Goal: Information Seeking & Learning: Find specific fact

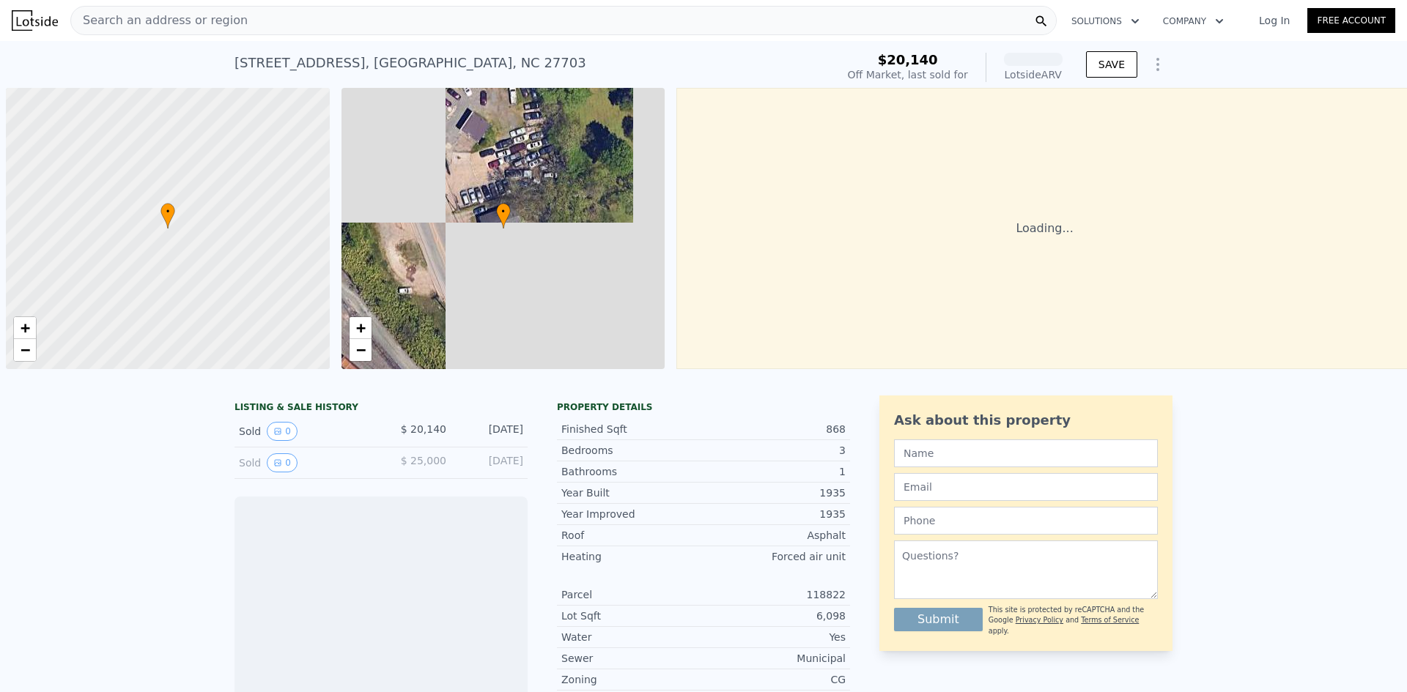
scroll to position [0, 6]
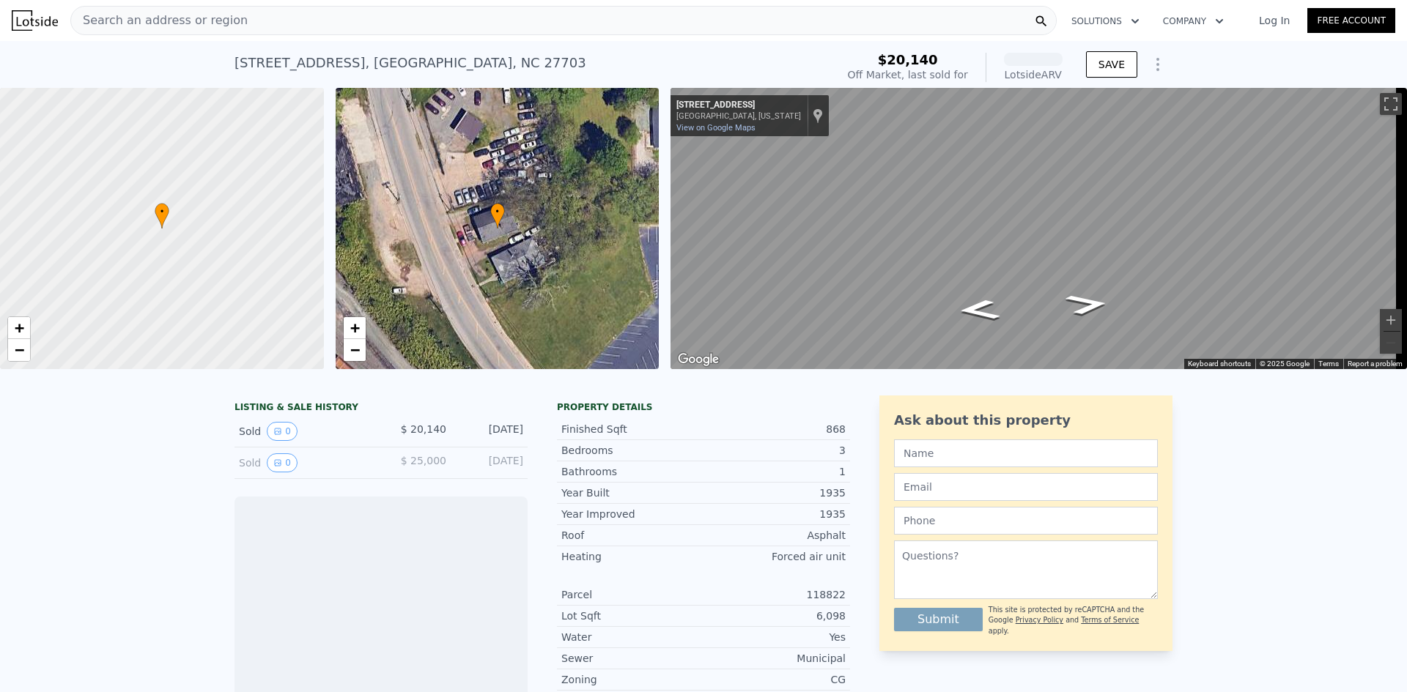
click at [1038, 20] on icon at bounding box center [1041, 21] width 11 height 11
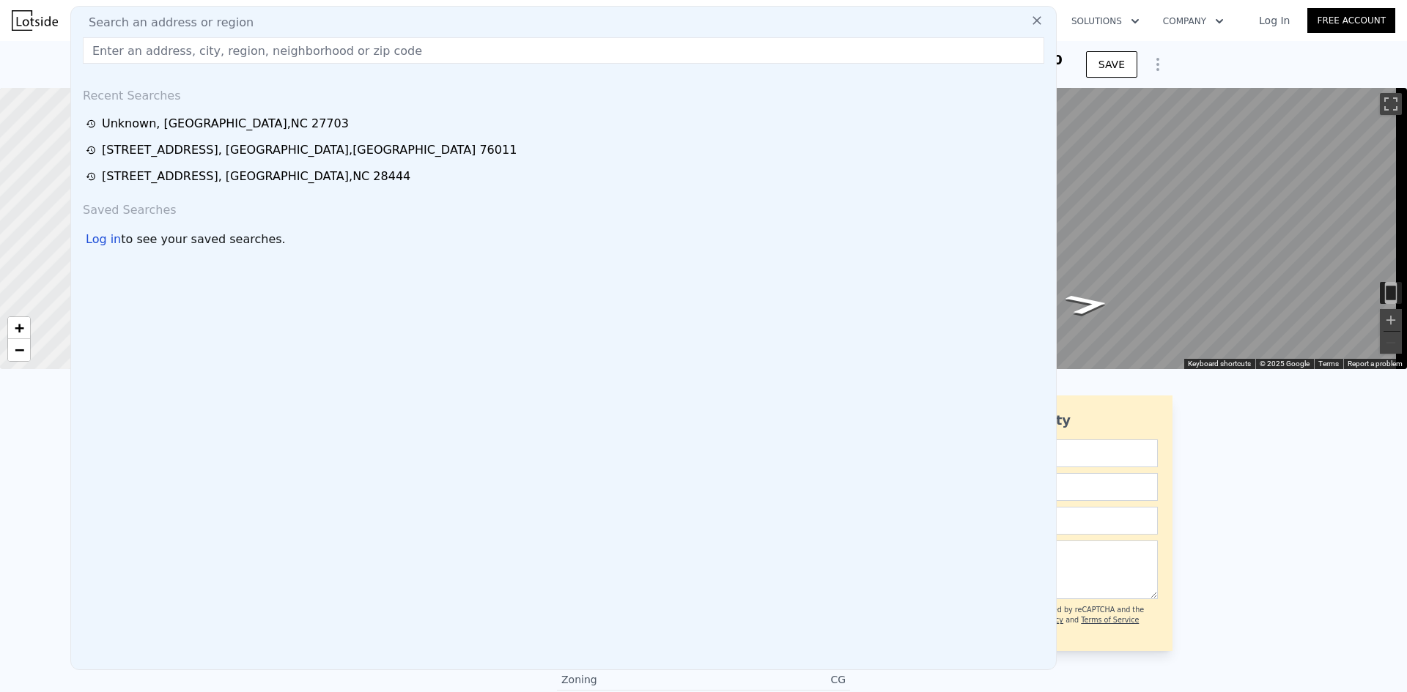
click at [603, 55] on input "text" at bounding box center [563, 50] width 961 height 26
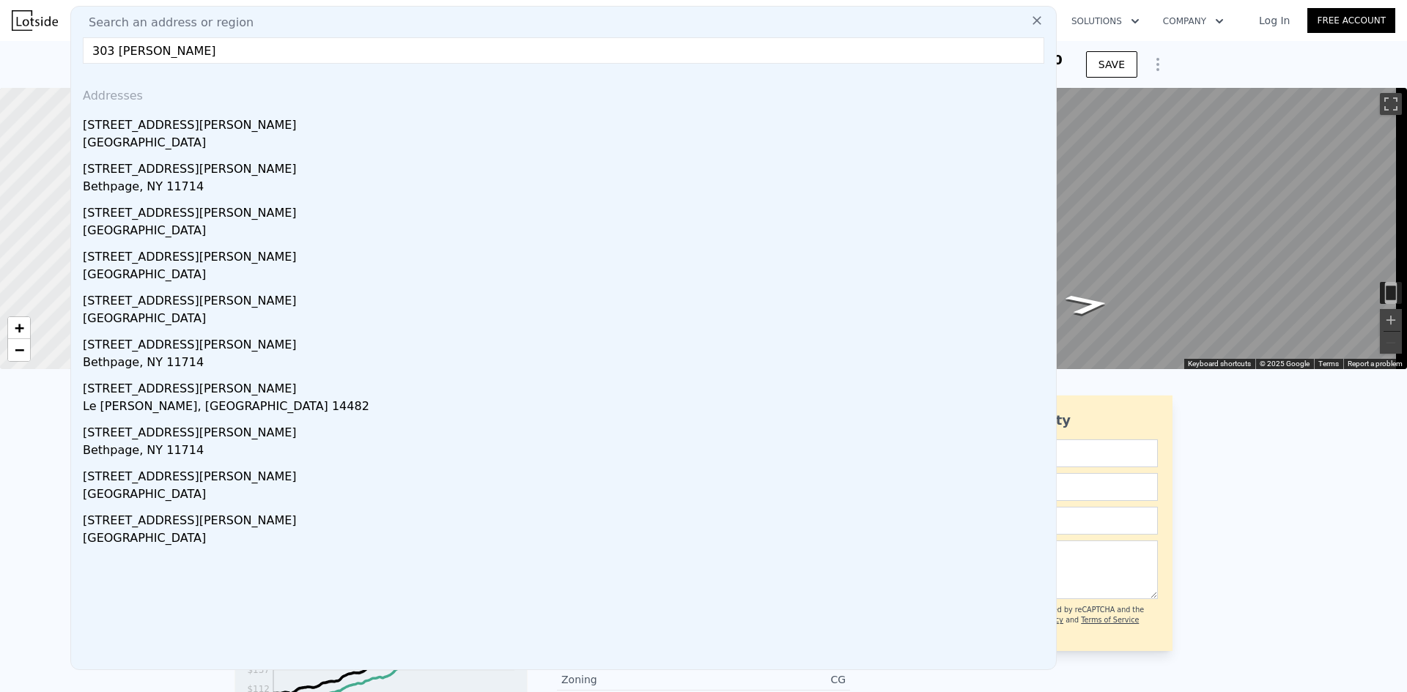
type input "303 [PERSON_NAME]"
click at [182, 133] on div "[STREET_ADDRESS][PERSON_NAME]" at bounding box center [566, 122] width 967 height 23
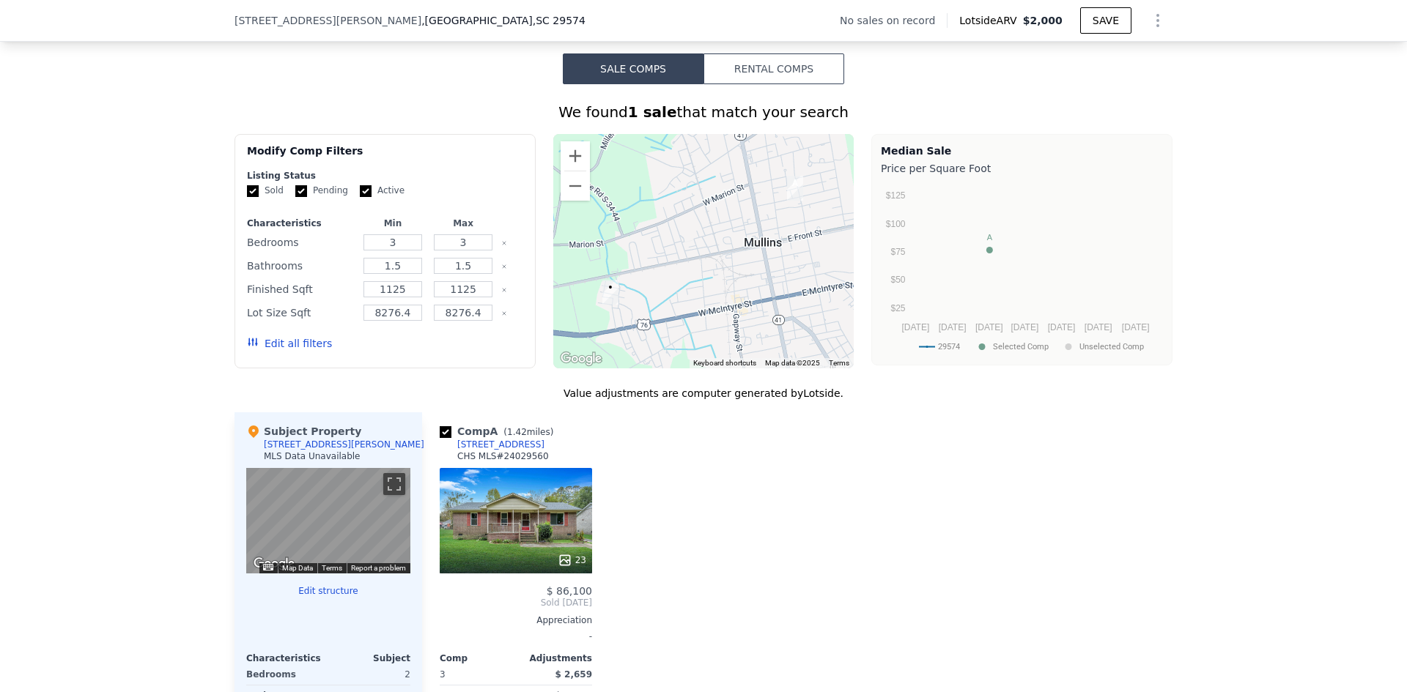
scroll to position [1167, 0]
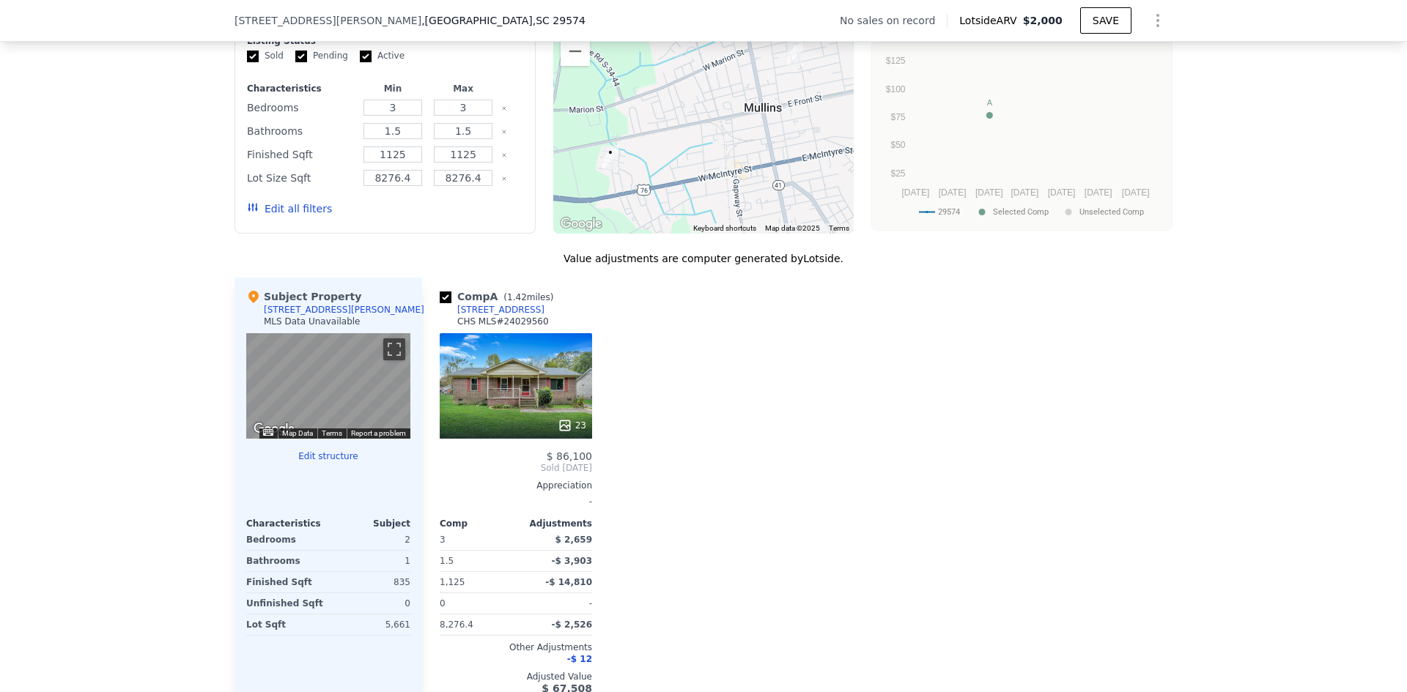
click at [558, 391] on div "23" at bounding box center [516, 386] width 152 height 106
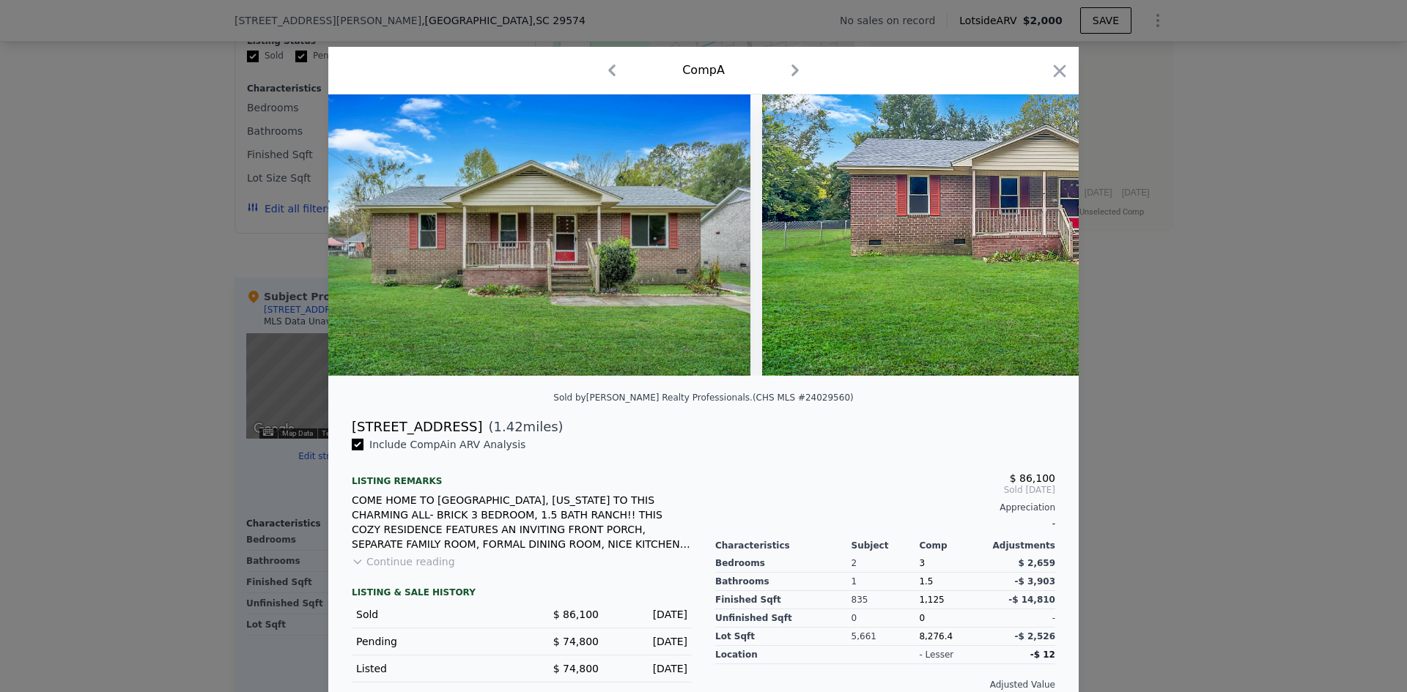
click at [1036, 236] on icon at bounding box center [1040, 235] width 9 height 15
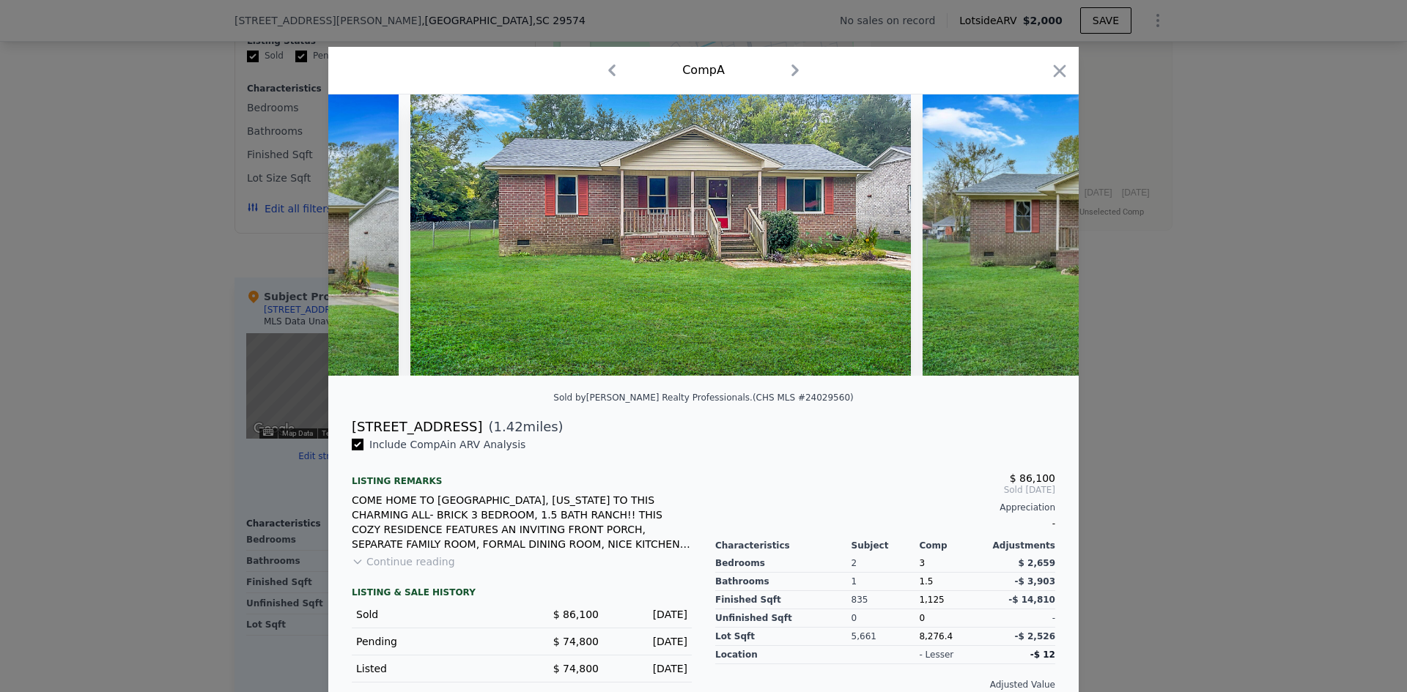
click at [1036, 237] on icon at bounding box center [1040, 235] width 9 height 15
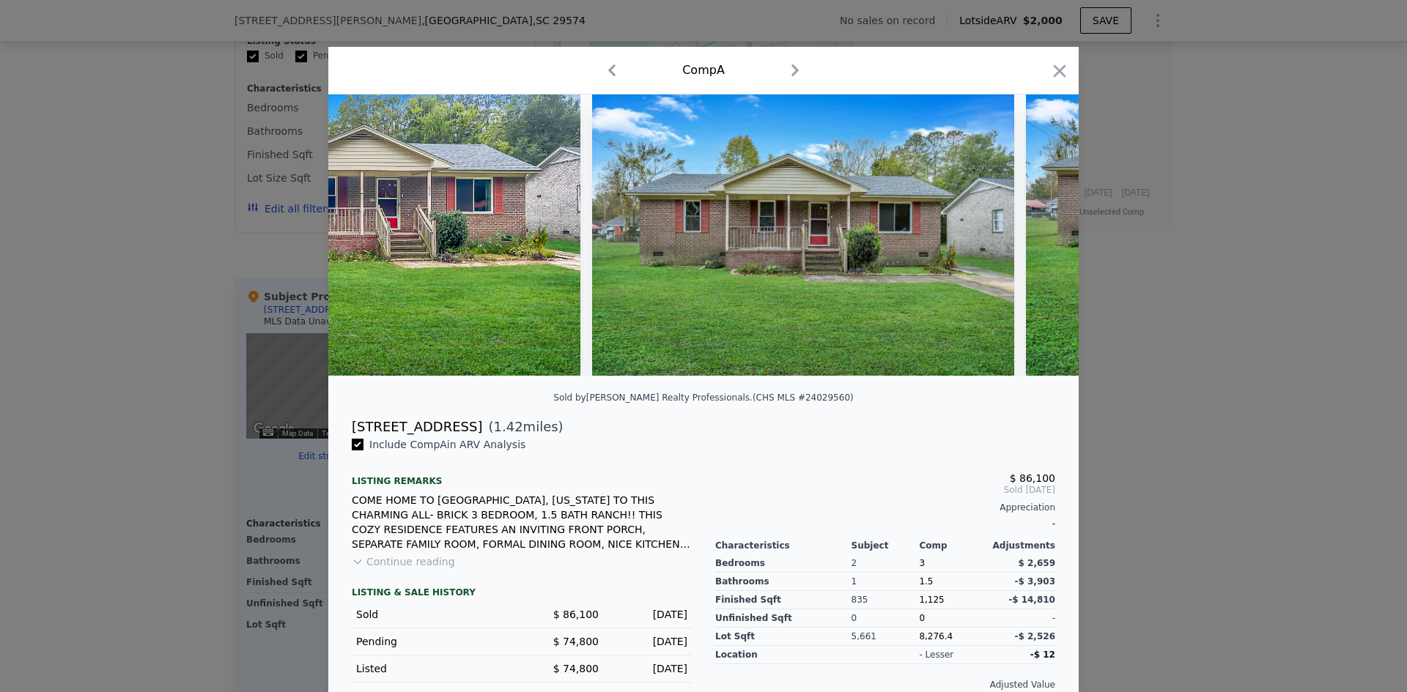
scroll to position [0, 703]
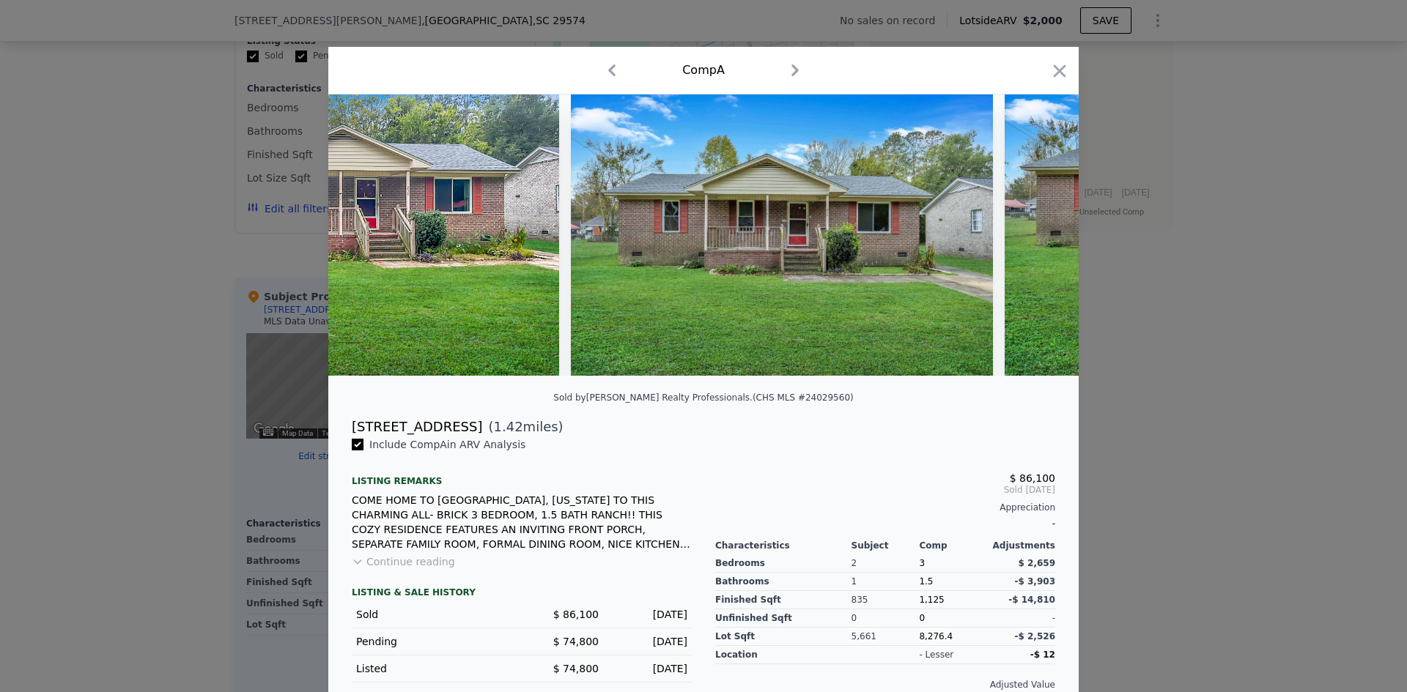
click at [1035, 237] on div at bounding box center [703, 235] width 750 height 281
click at [1036, 238] on icon at bounding box center [1040, 235] width 9 height 15
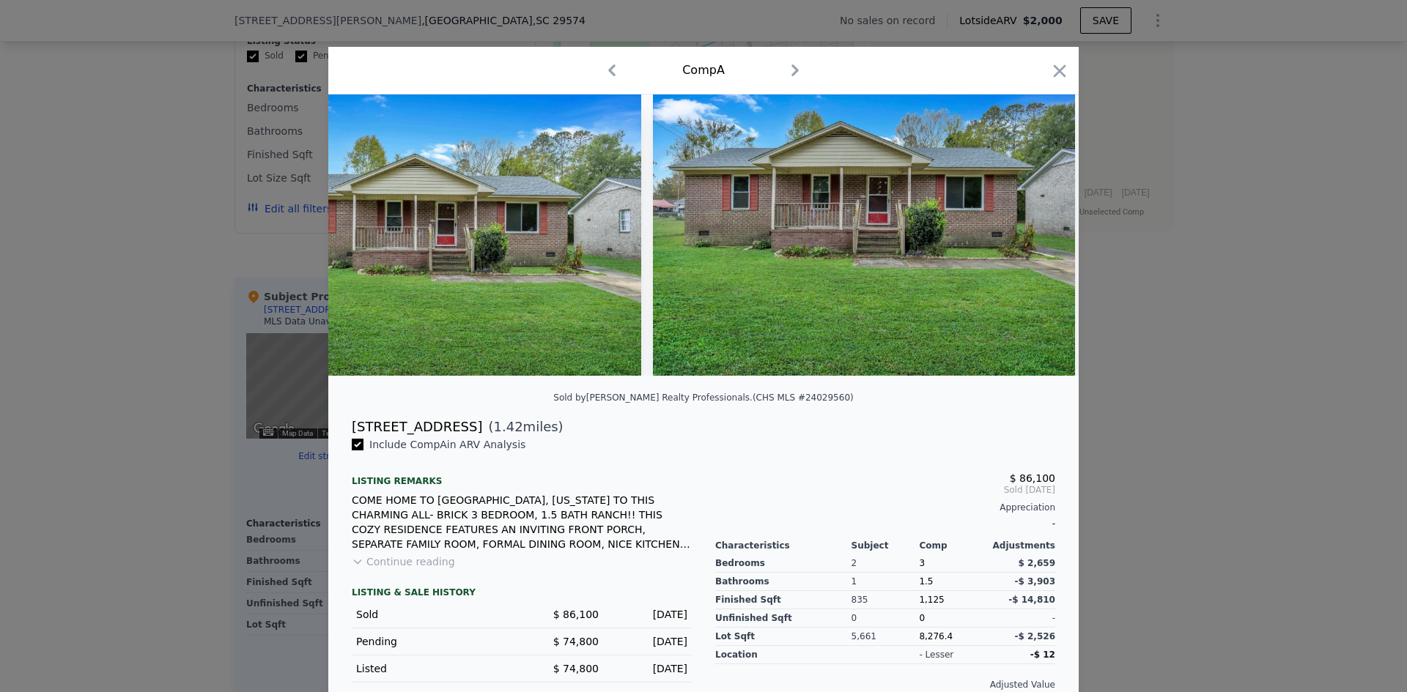
click at [1031, 242] on icon at bounding box center [1040, 235] width 29 height 29
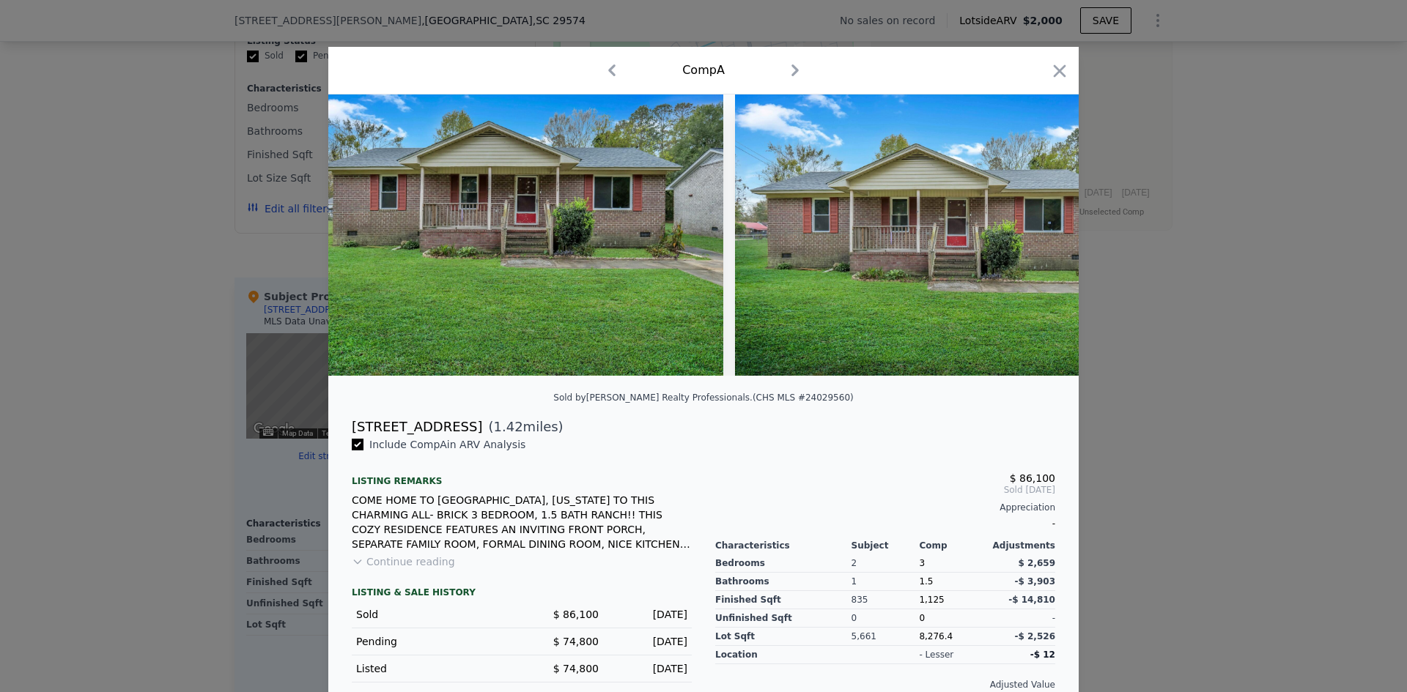
click at [1030, 242] on img at bounding box center [946, 235] width 422 height 281
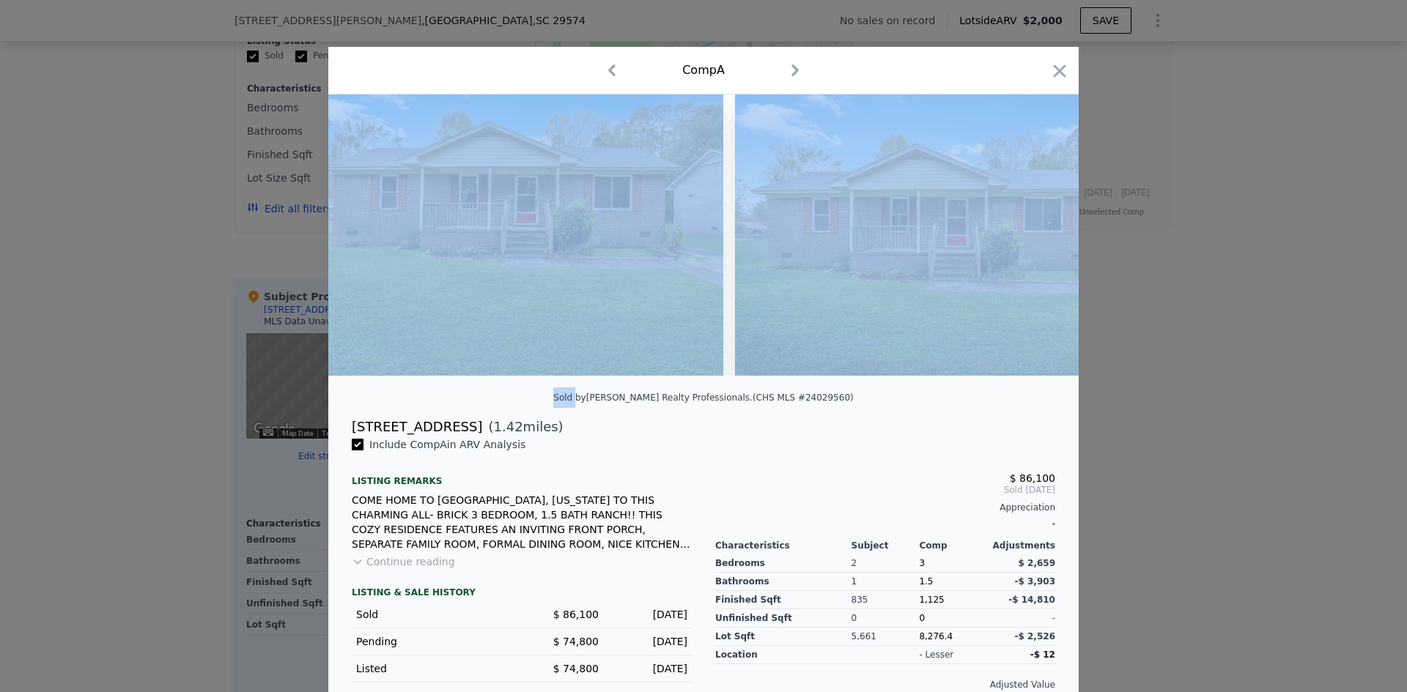
click at [1030, 243] on icon at bounding box center [1040, 235] width 29 height 29
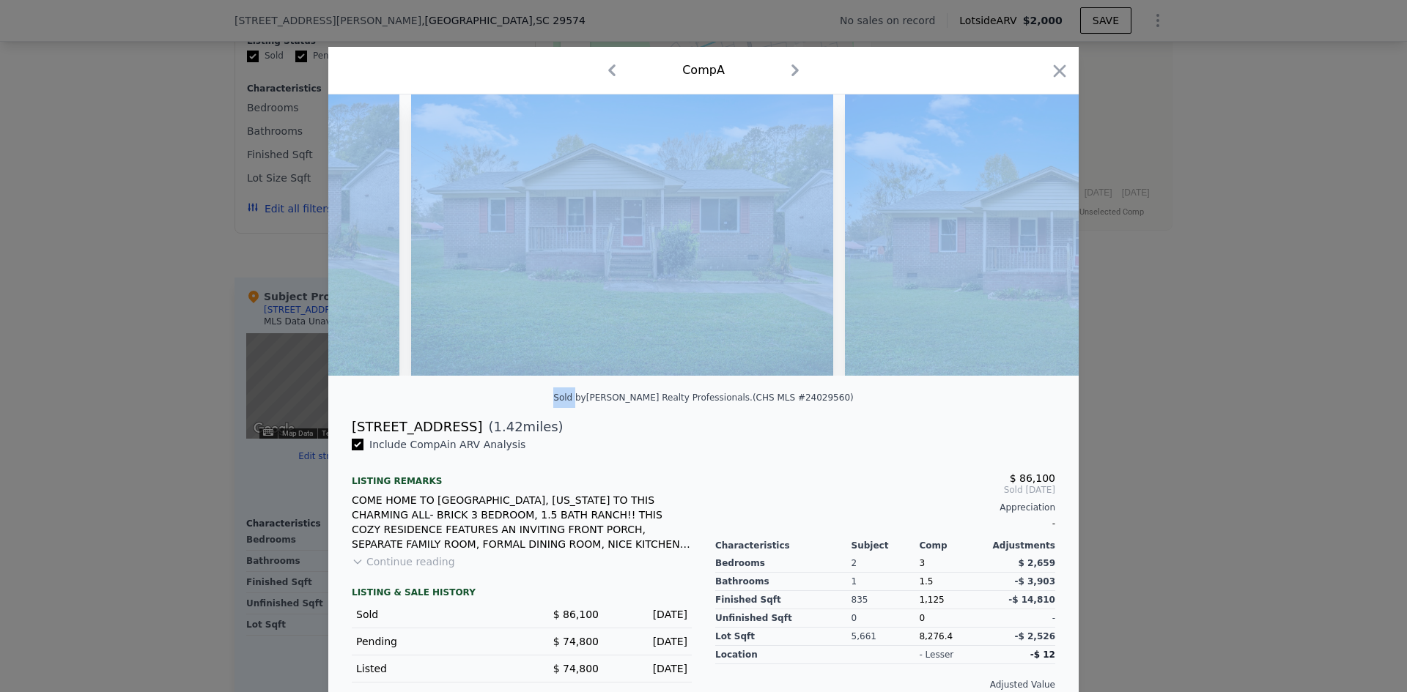
scroll to position [0, 1758]
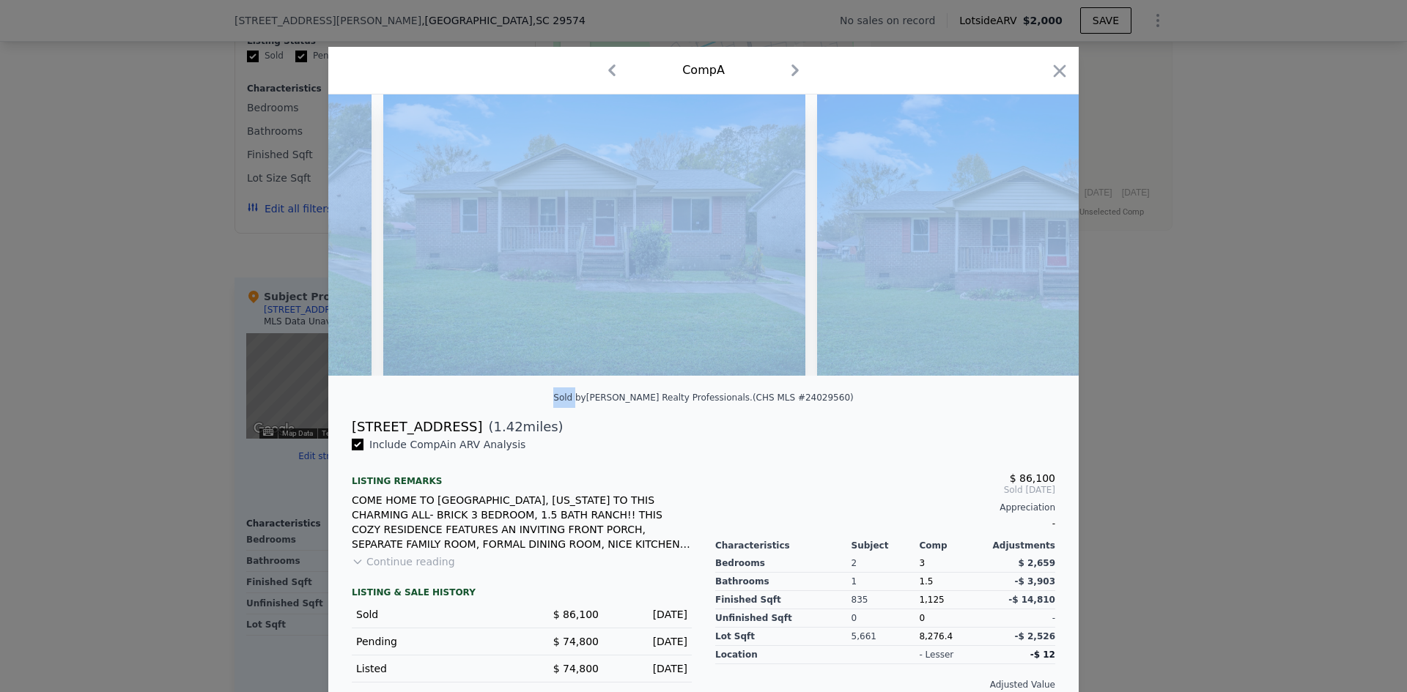
click at [1030, 243] on div at bounding box center [703, 235] width 750 height 281
click at [976, 342] on img at bounding box center [1028, 235] width 422 height 281
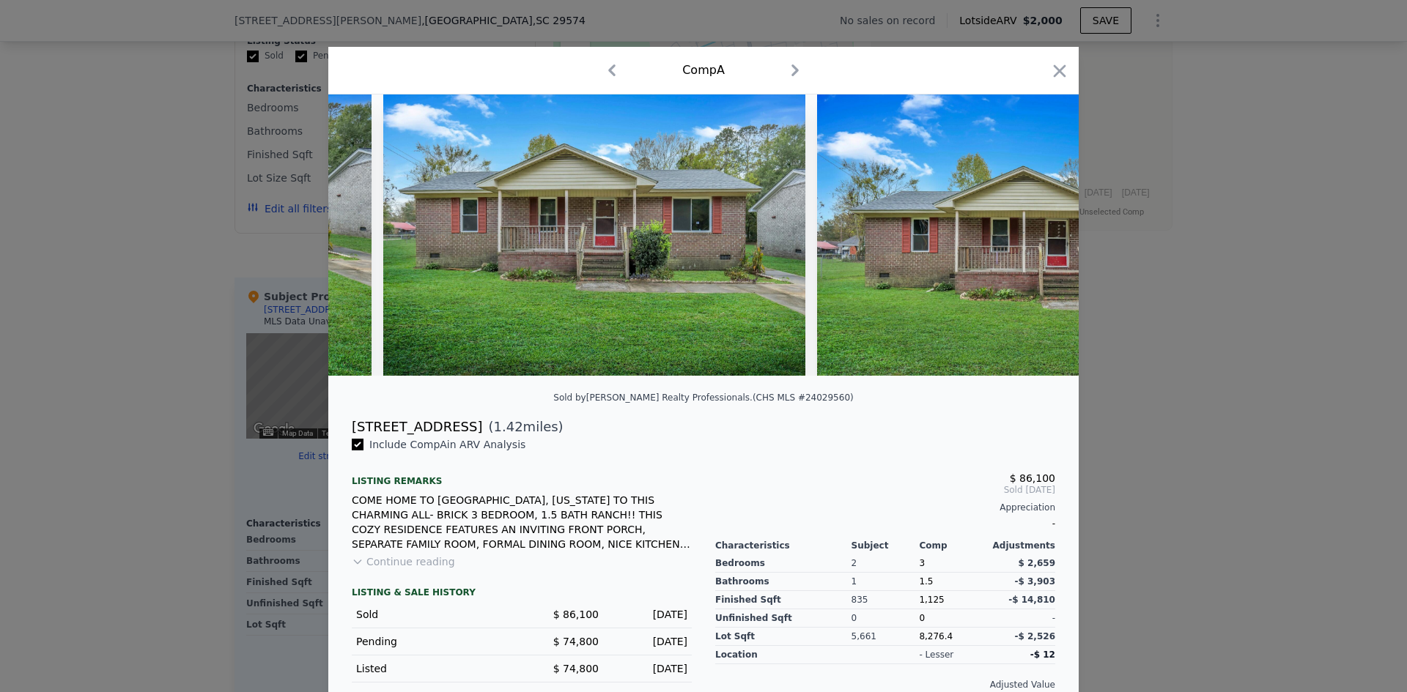
click at [947, 437] on div "[STREET_ADDRESS] ( 1.42 miles)" at bounding box center [703, 427] width 727 height 21
click at [1036, 243] on icon at bounding box center [1040, 235] width 9 height 15
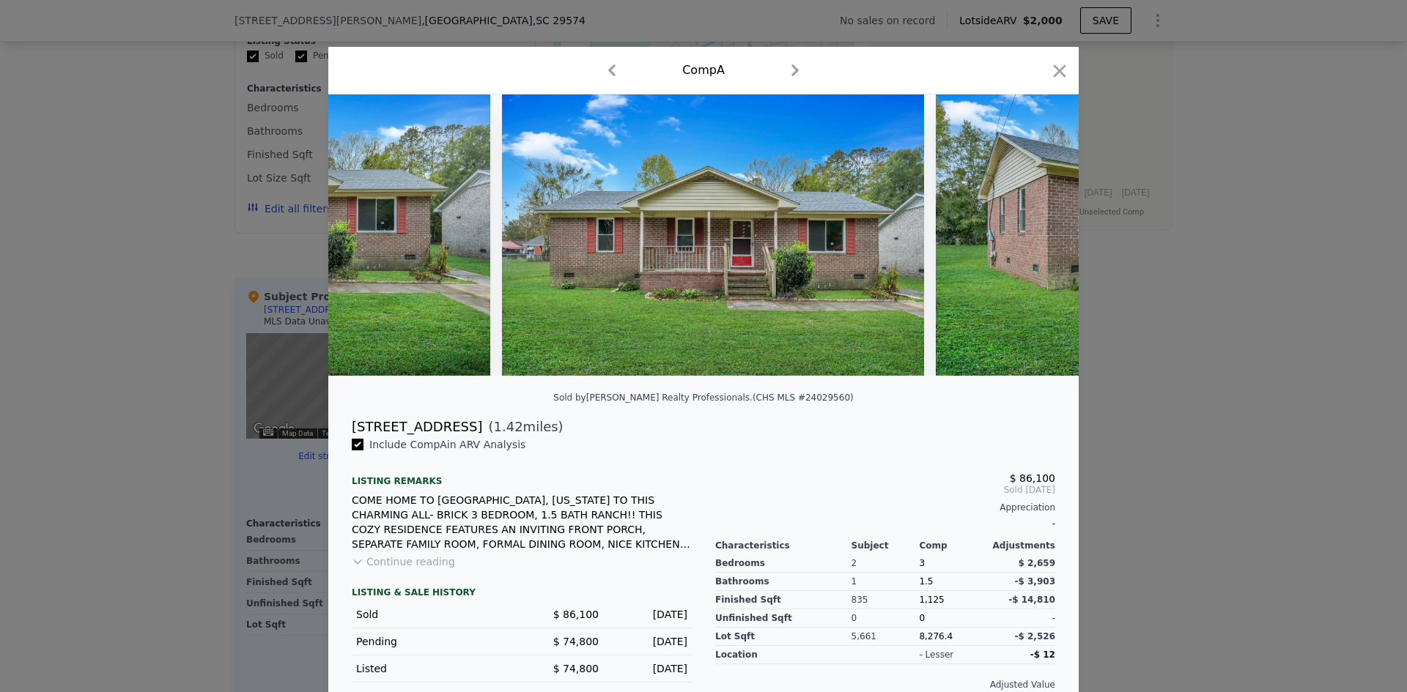
scroll to position [0, 2110]
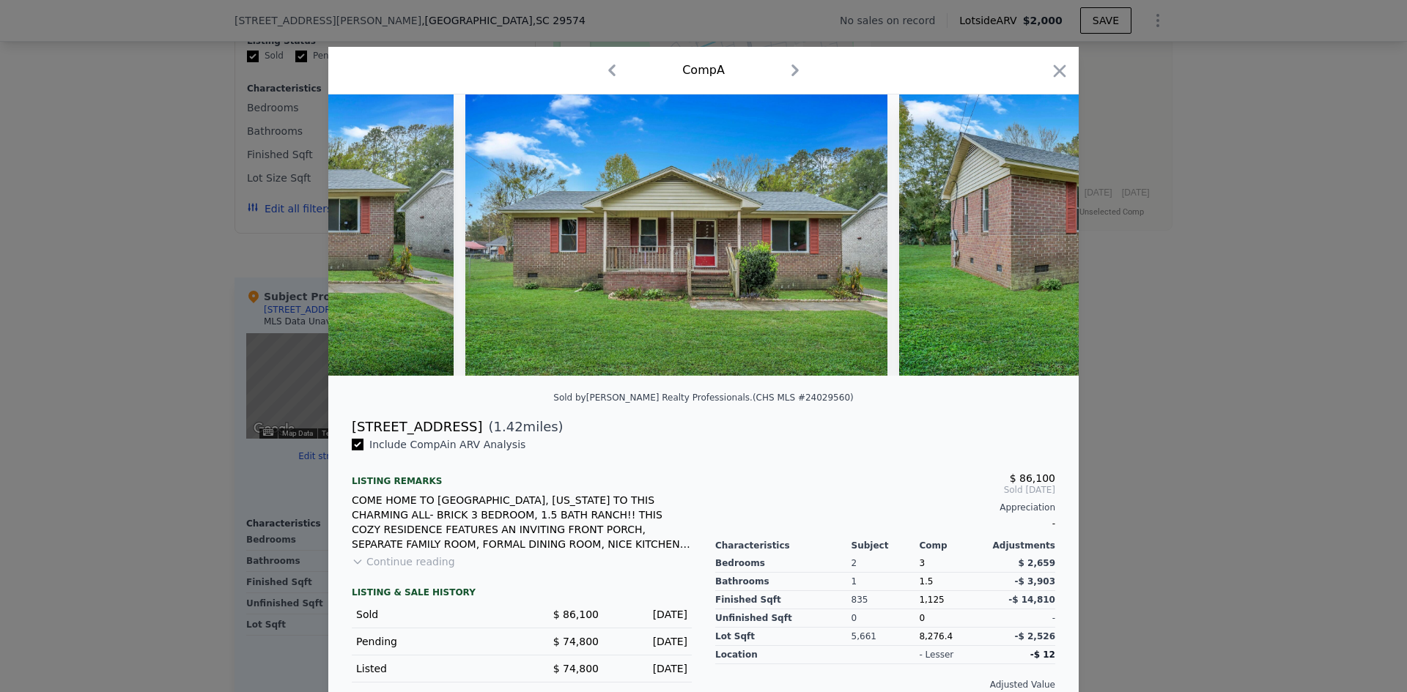
click at [1026, 248] on icon at bounding box center [1040, 235] width 29 height 29
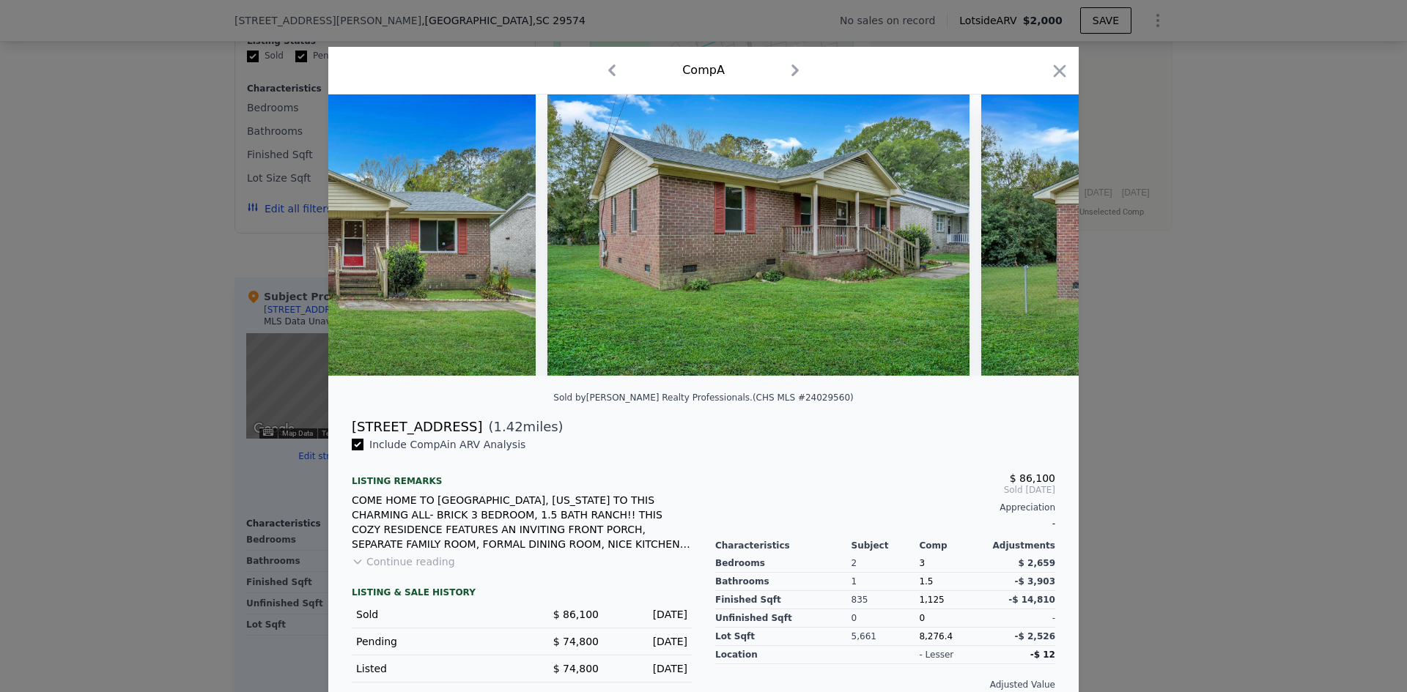
click at [1039, 247] on icon at bounding box center [1040, 235] width 29 height 29
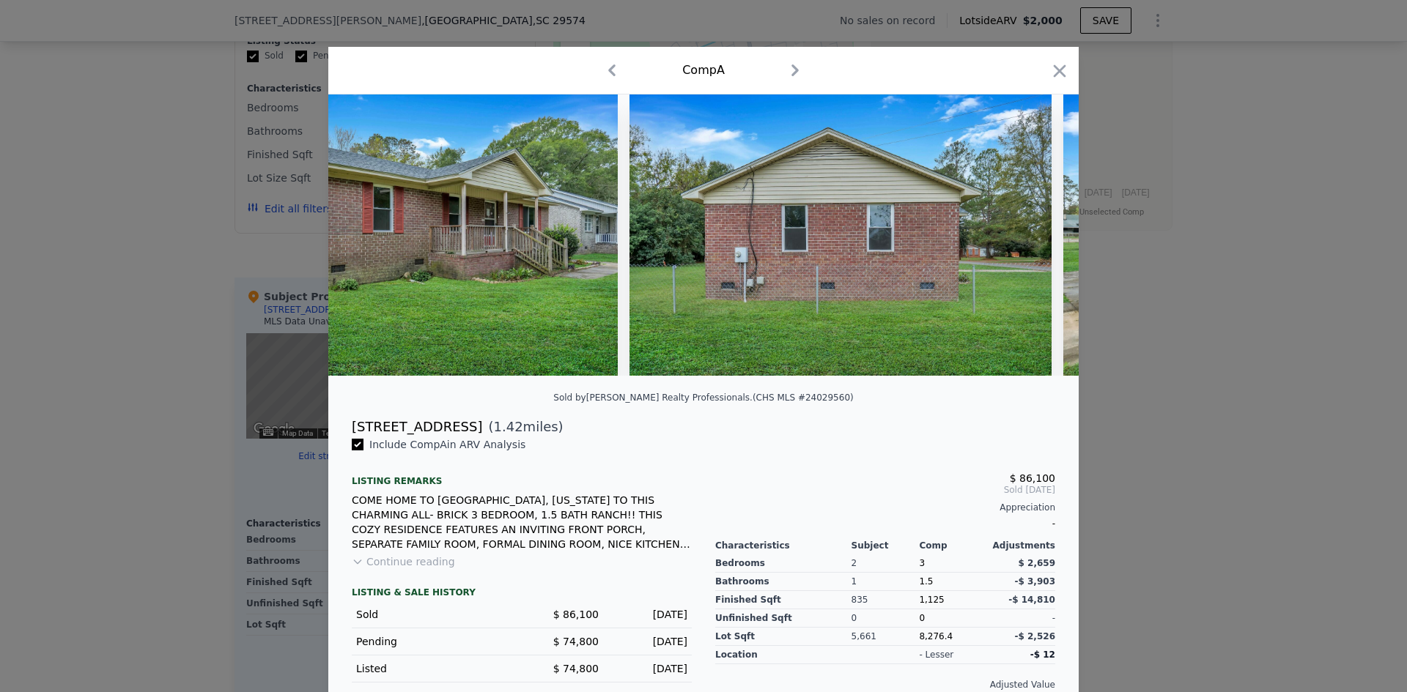
click at [1040, 243] on icon at bounding box center [1040, 235] width 29 height 29
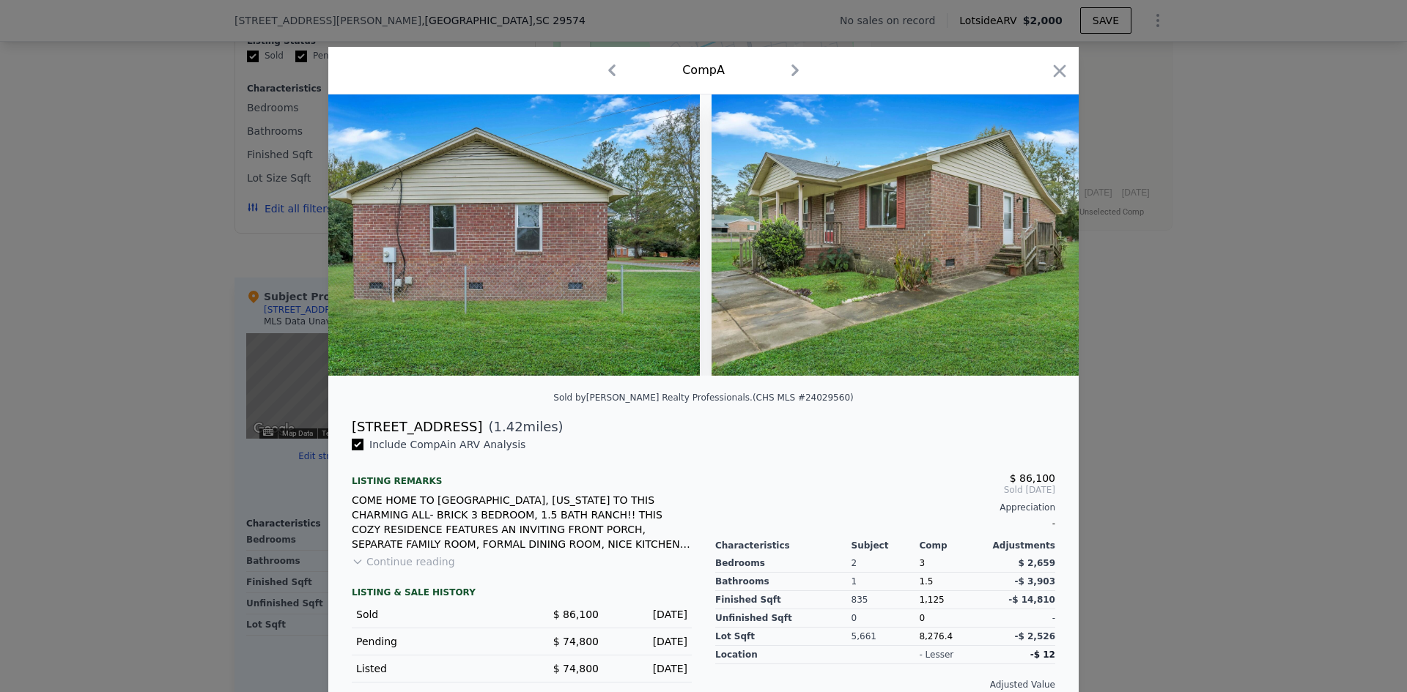
click at [1036, 243] on icon at bounding box center [1040, 235] width 9 height 15
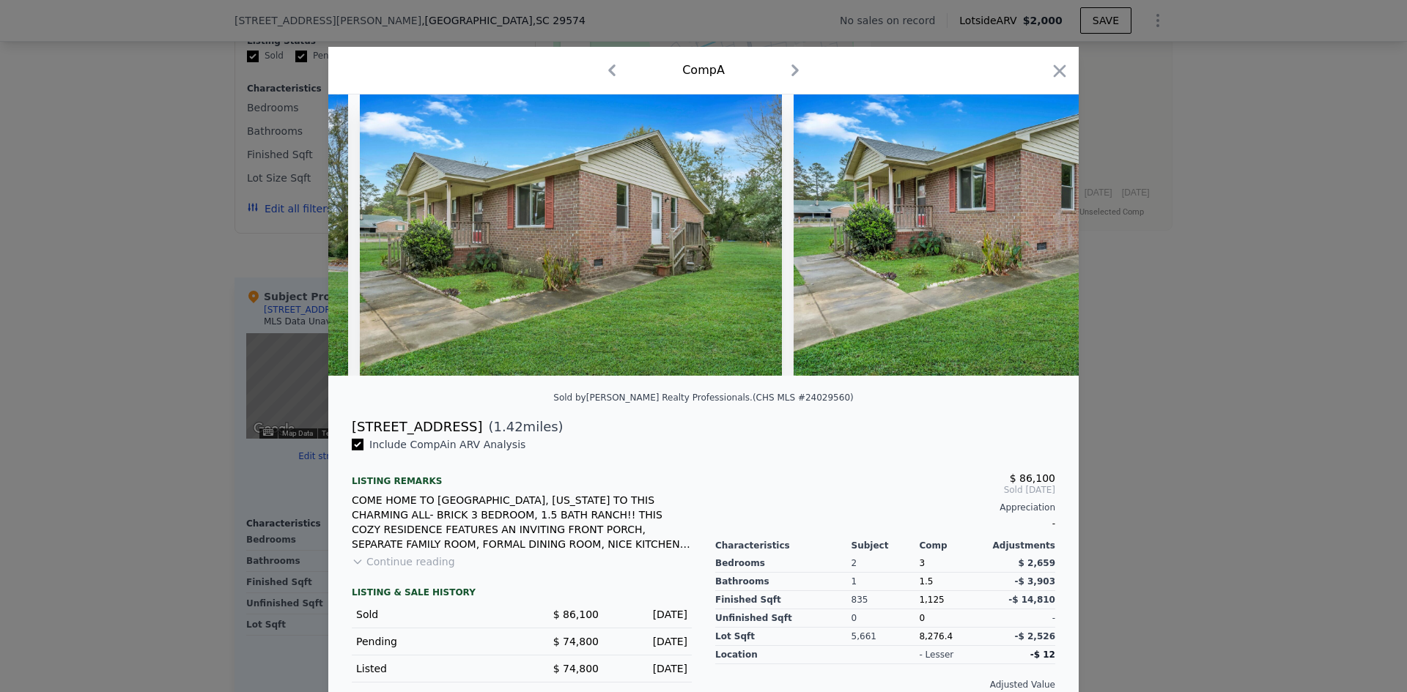
click at [1036, 243] on icon at bounding box center [1040, 235] width 9 height 15
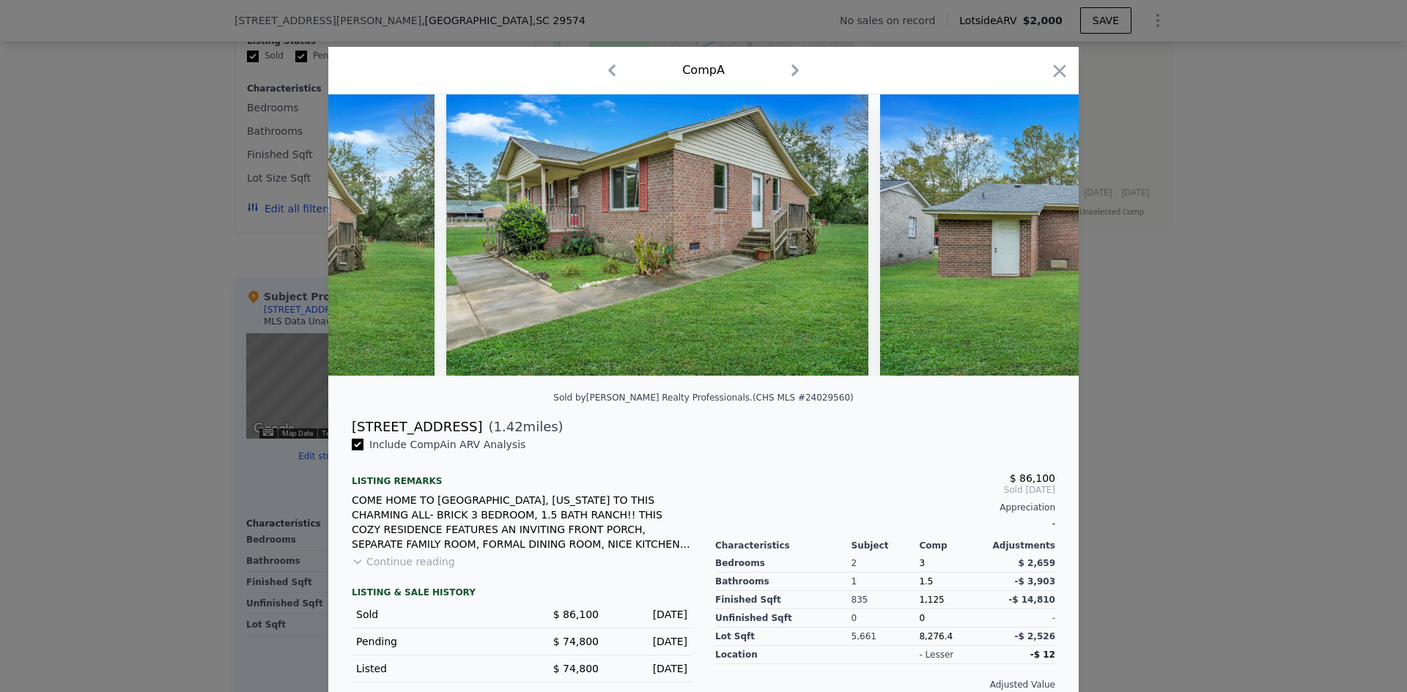
scroll to position [0, 3869]
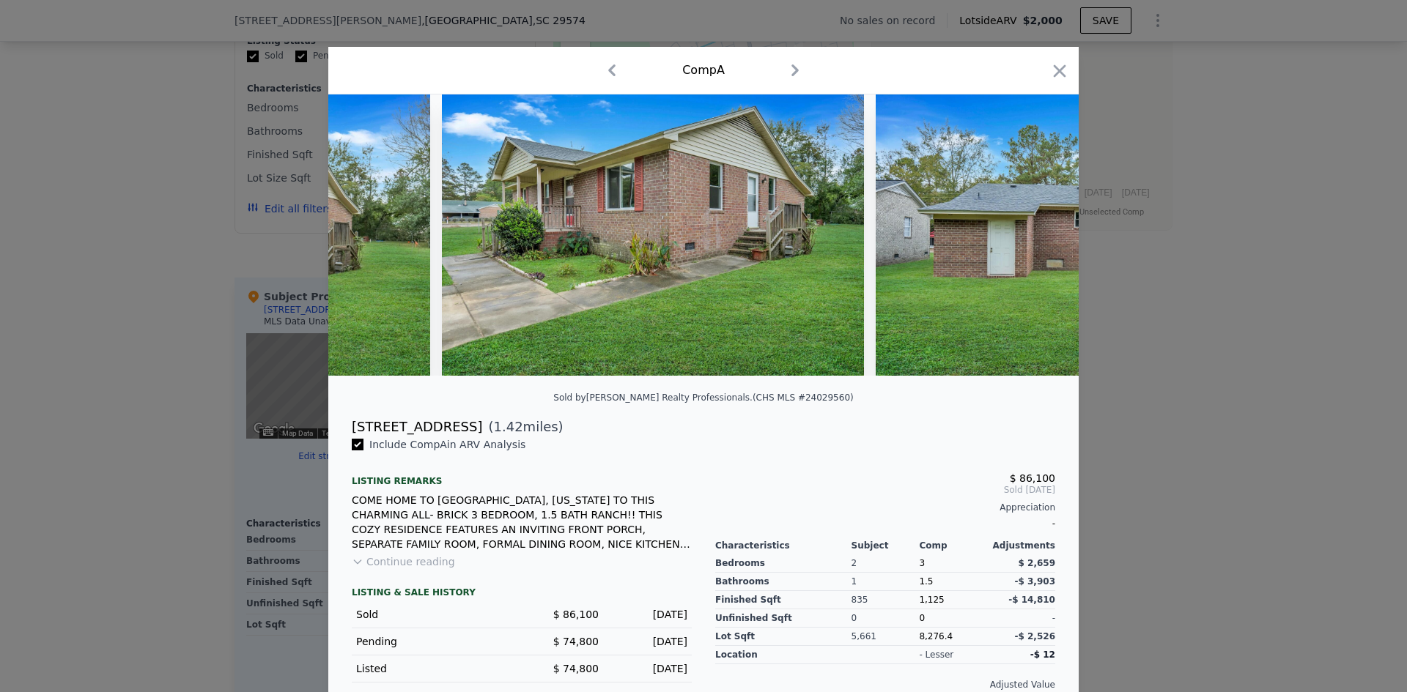
click at [1050, 73] on icon "button" at bounding box center [1059, 71] width 21 height 21
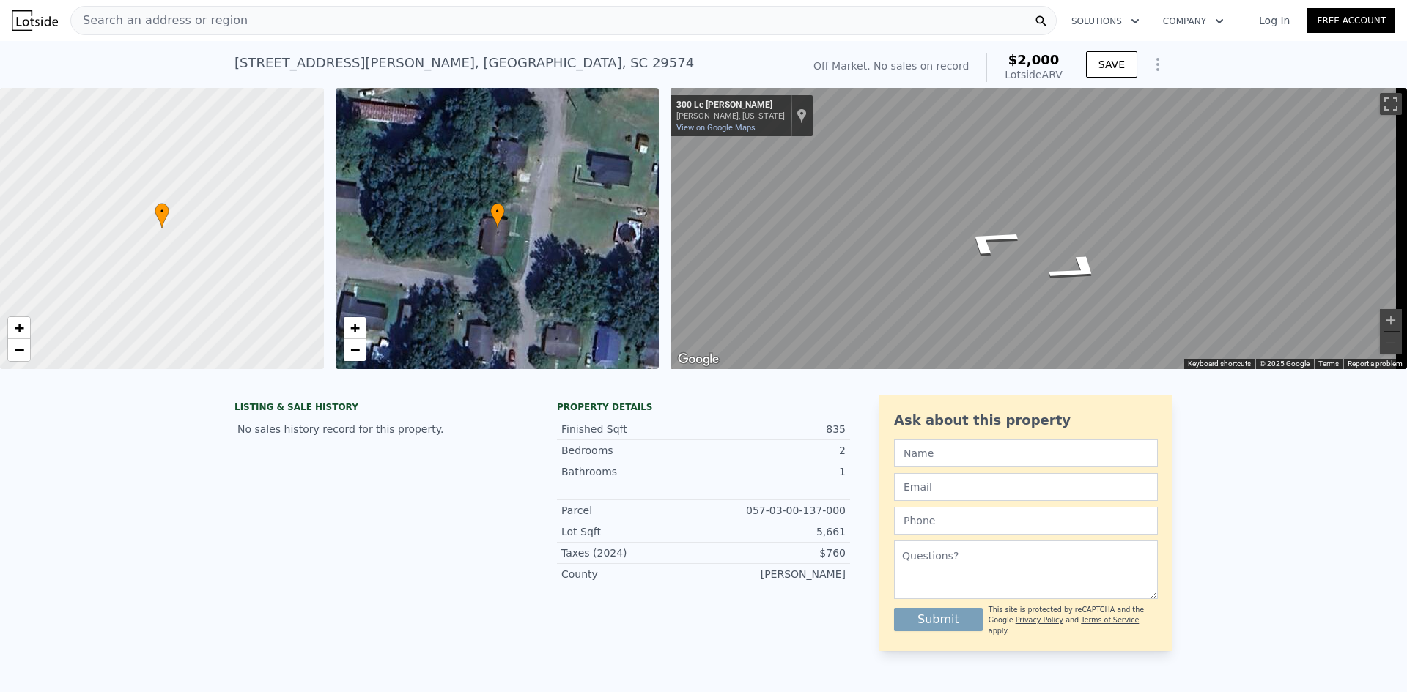
click at [1402, 226] on div "Search an address or region Solutions Company Open main menu Log In Free Accoun…" at bounding box center [703, 346] width 1407 height 692
click at [986, 261] on div "Map" at bounding box center [1038, 228] width 736 height 281
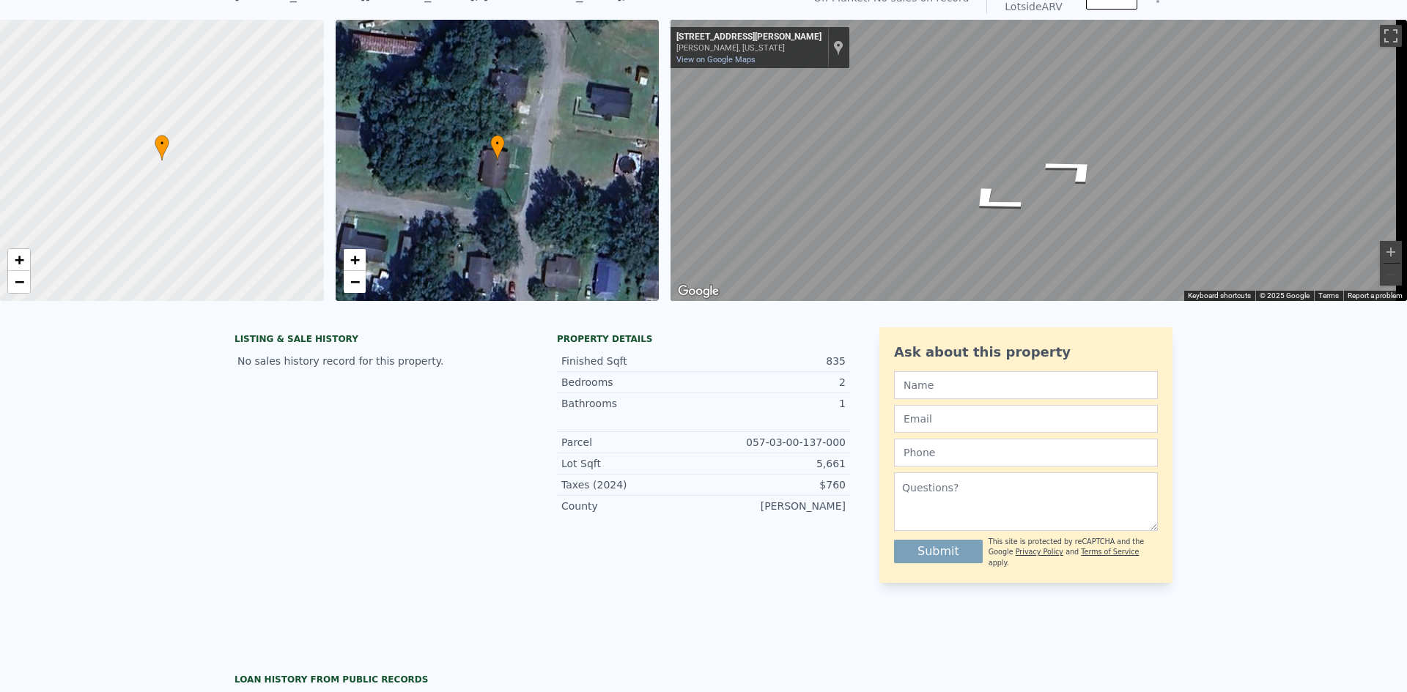
scroll to position [5, 0]
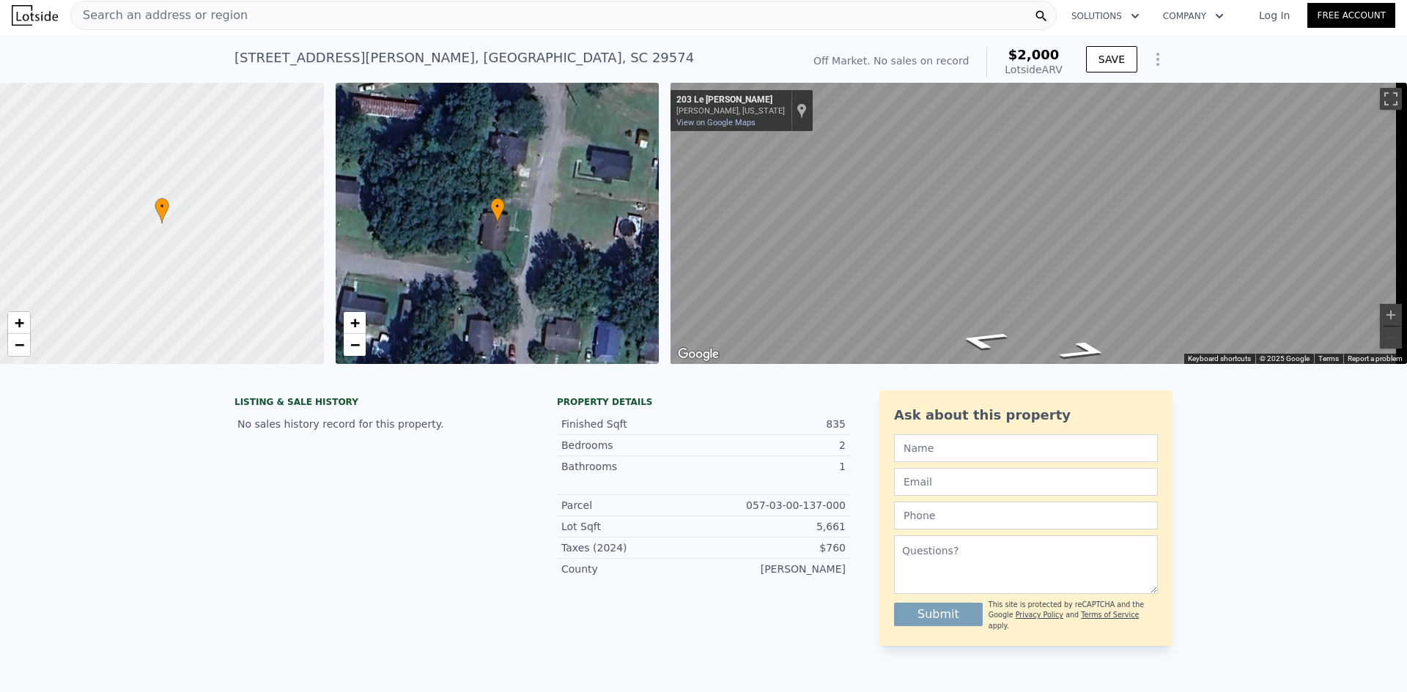
click at [1406, 287] on div "Search an address or region Solutions Company Open main menu Log In Free Accoun…" at bounding box center [703, 346] width 1407 height 692
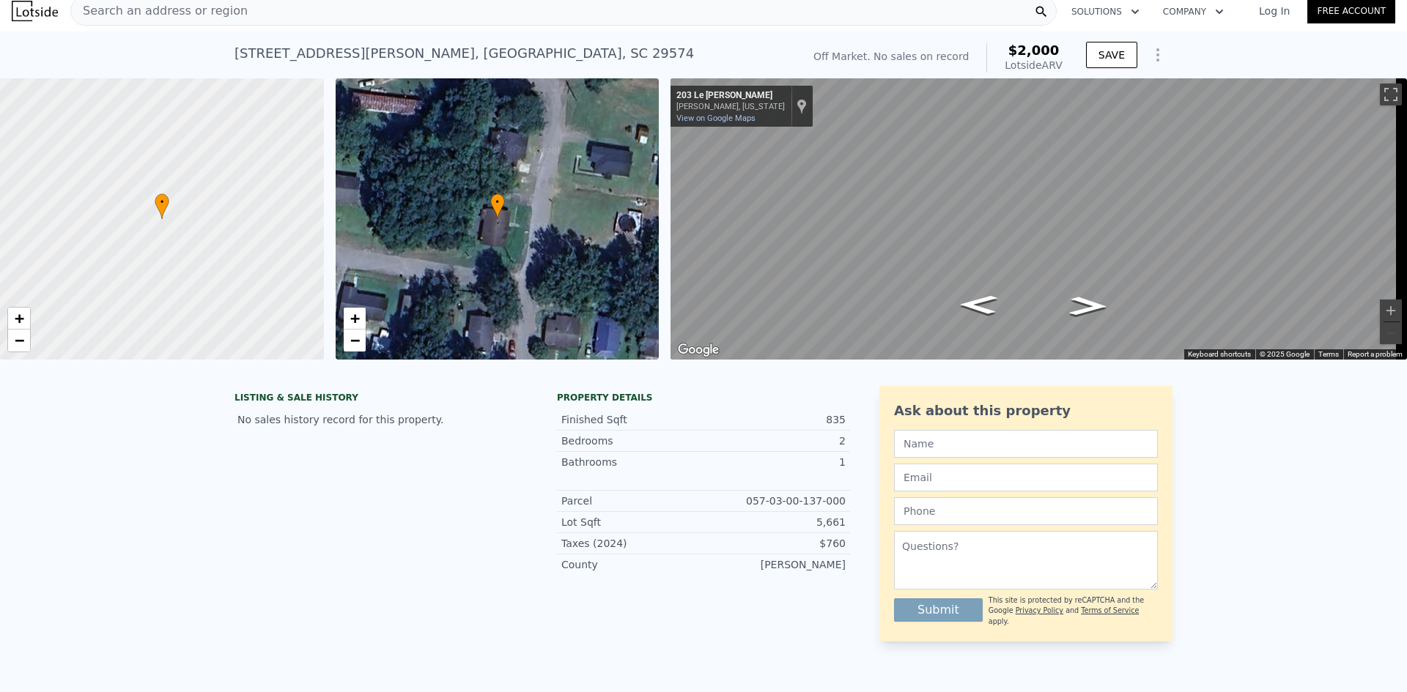
scroll to position [0, 0]
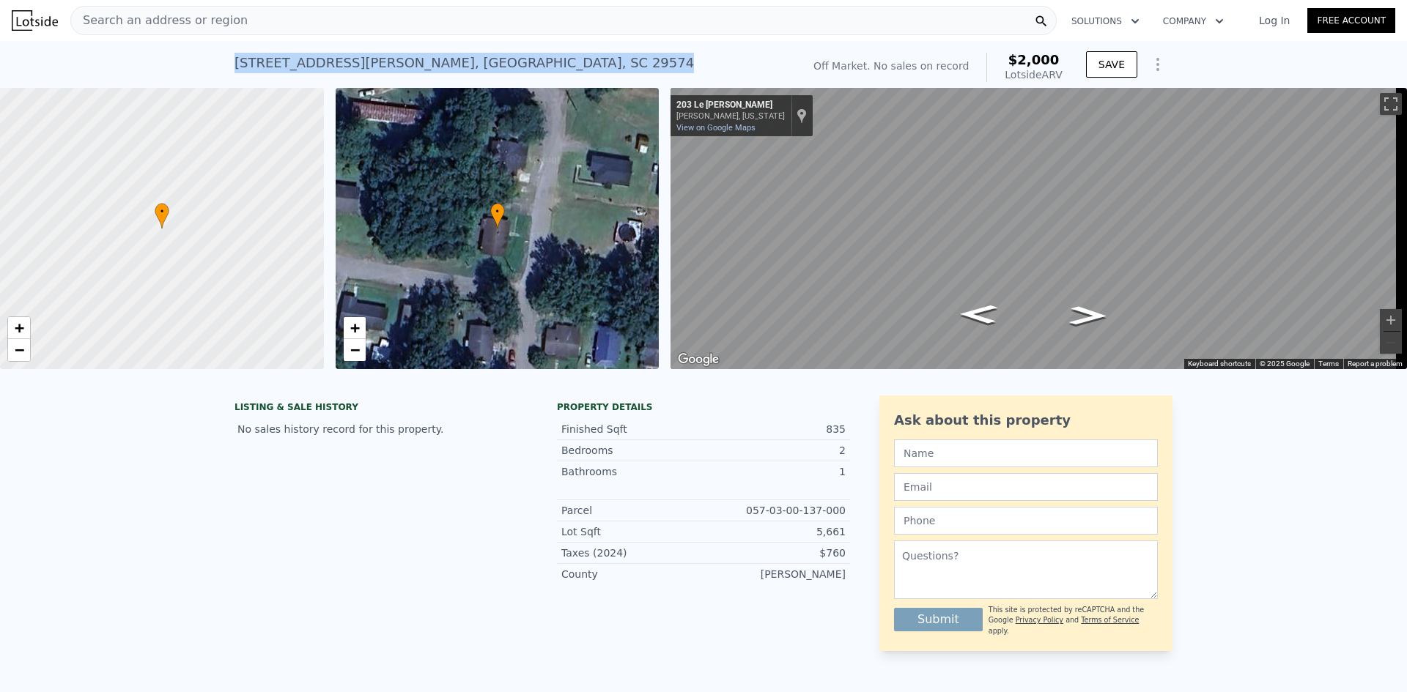
drag, startPoint x: 231, startPoint y: 66, endPoint x: 511, endPoint y: 51, distance: 280.3
click at [511, 51] on div "[STREET_ADDRESS][PERSON_NAME] No sales on record (~ARV $2k )" at bounding box center [514, 67] width 561 height 41
copy div "[STREET_ADDRESS][PERSON_NAME]"
